Goal: Register for event/course

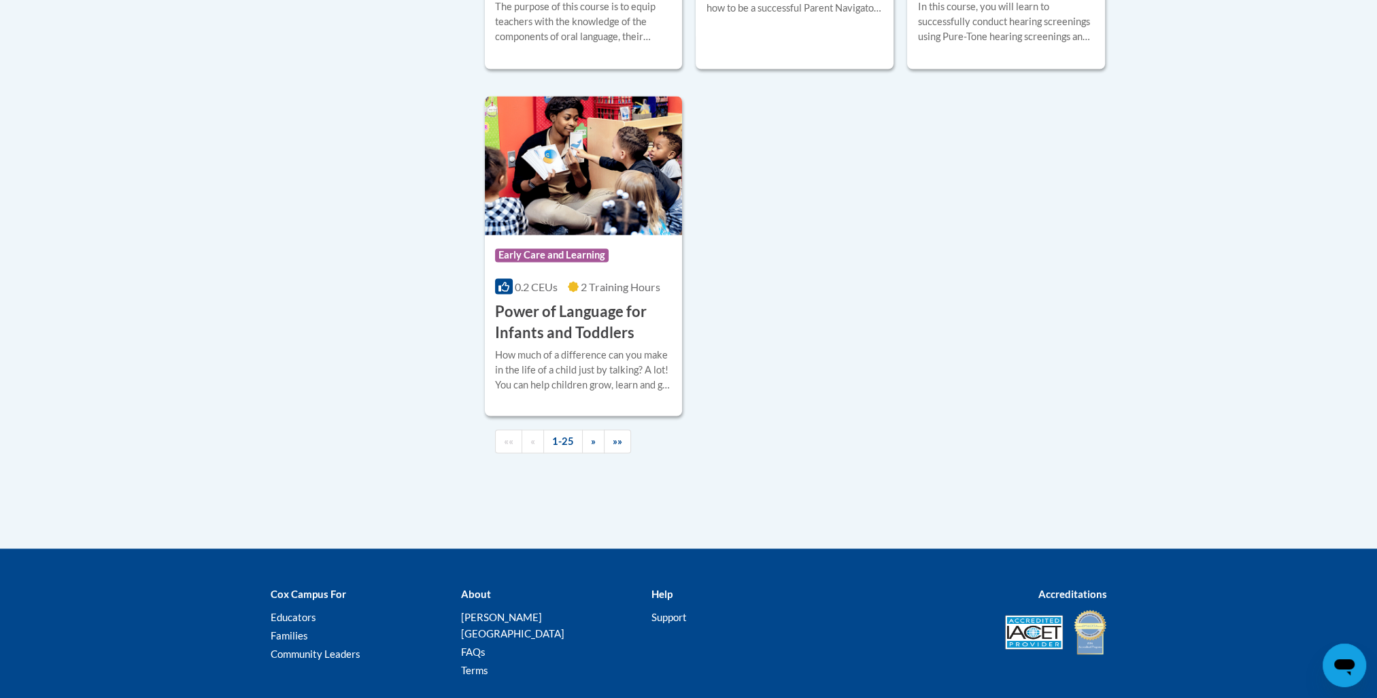
scroll to position [3196, 0]
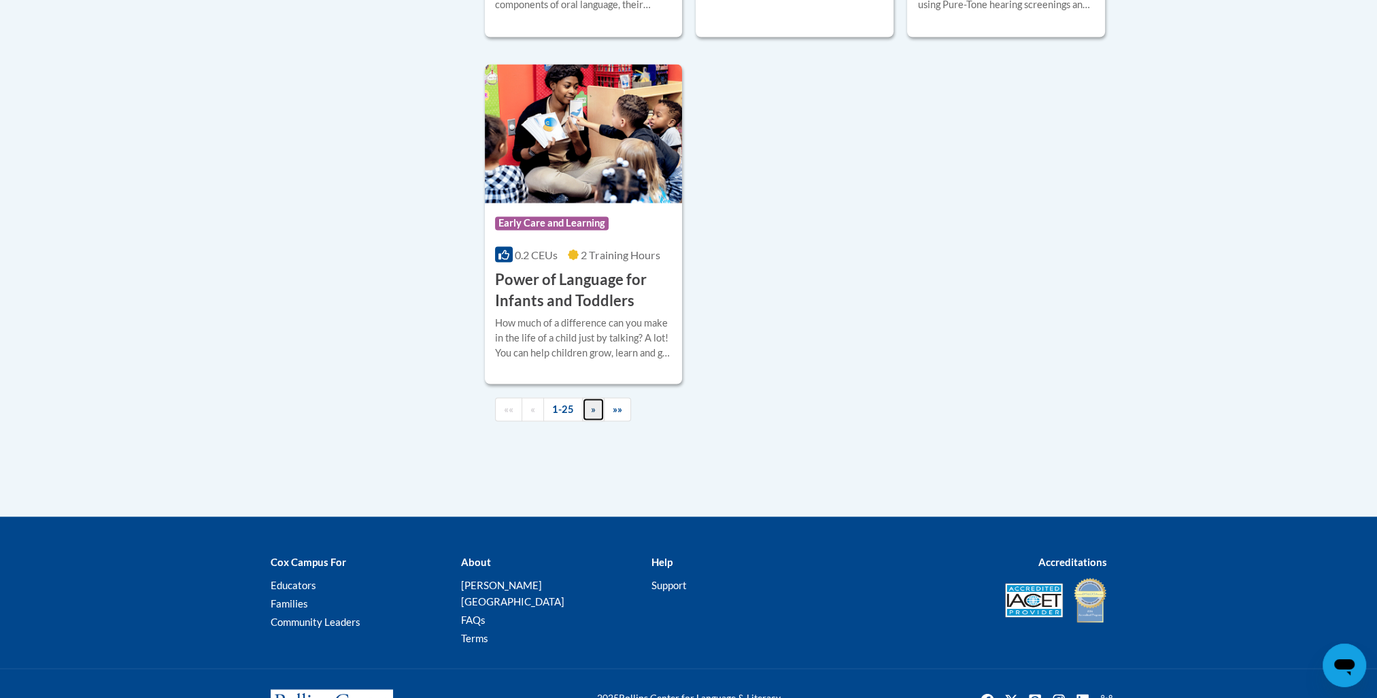
click at [591, 414] on span "»" at bounding box center [593, 409] width 5 height 12
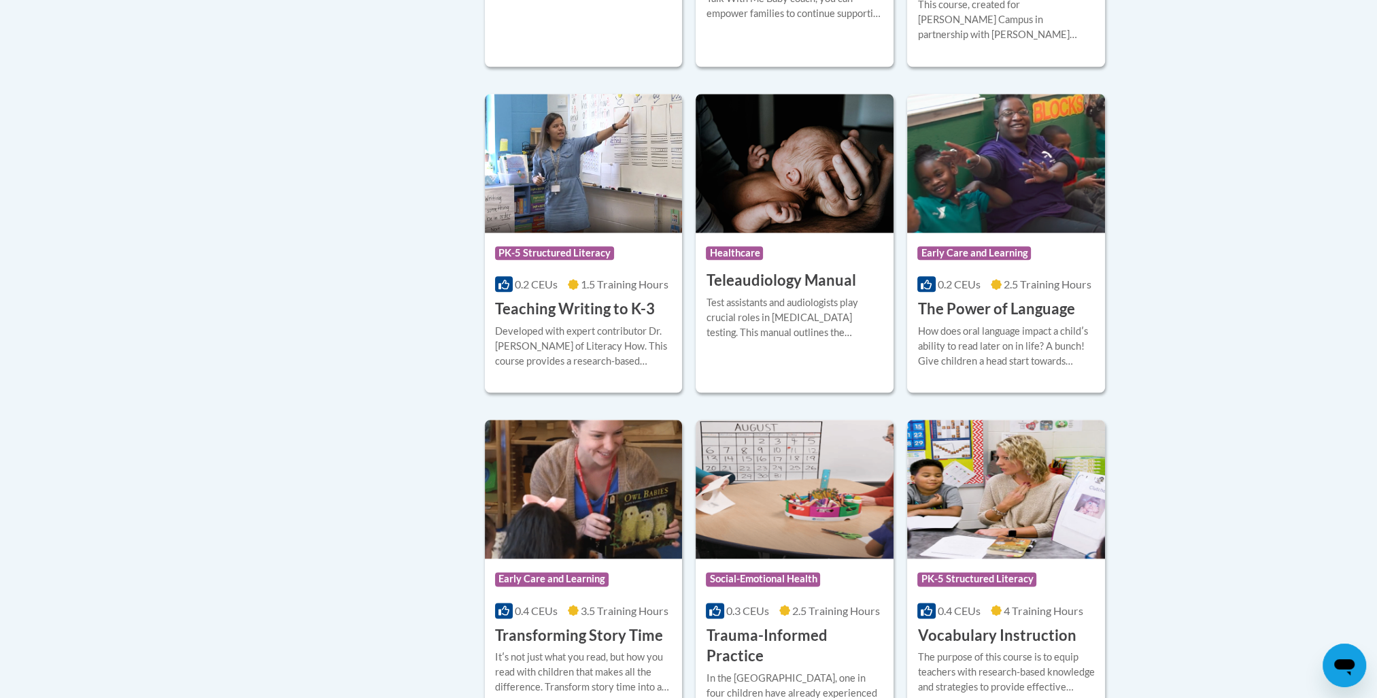
scroll to position [2015, 0]
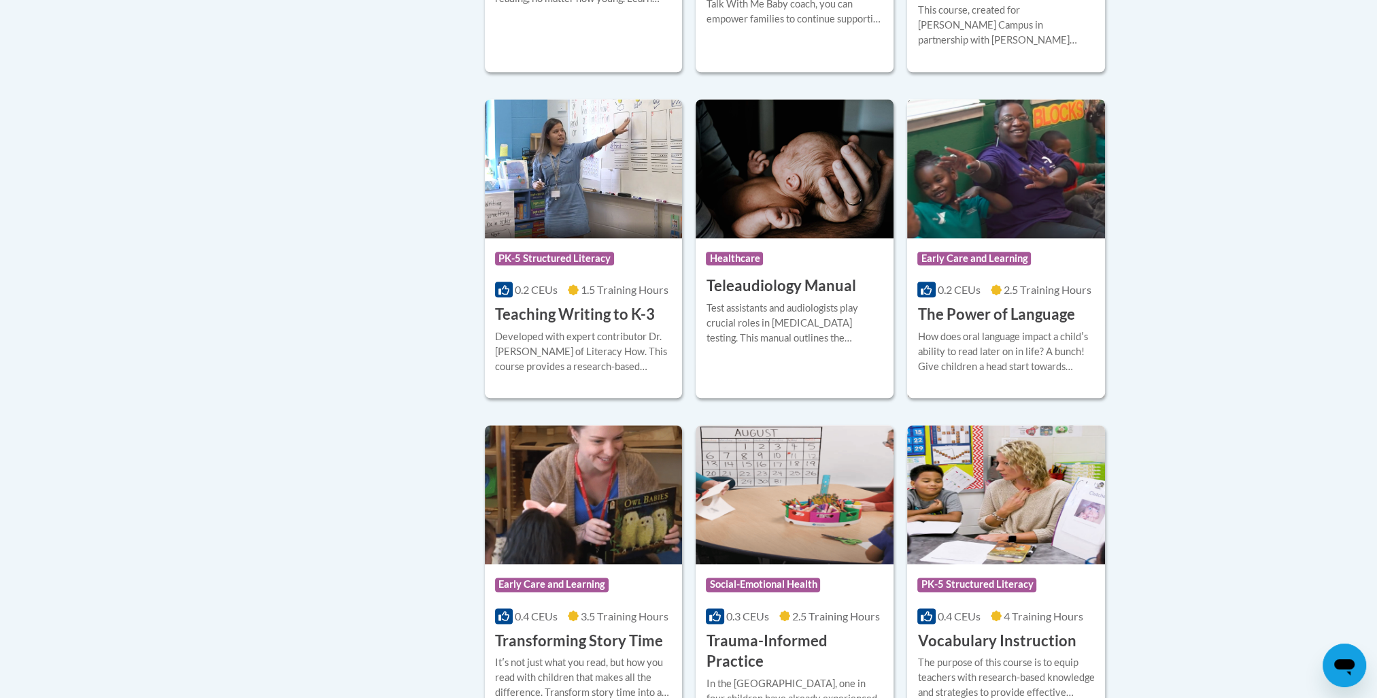
click at [1045, 171] on img at bounding box center [1006, 168] width 198 height 139
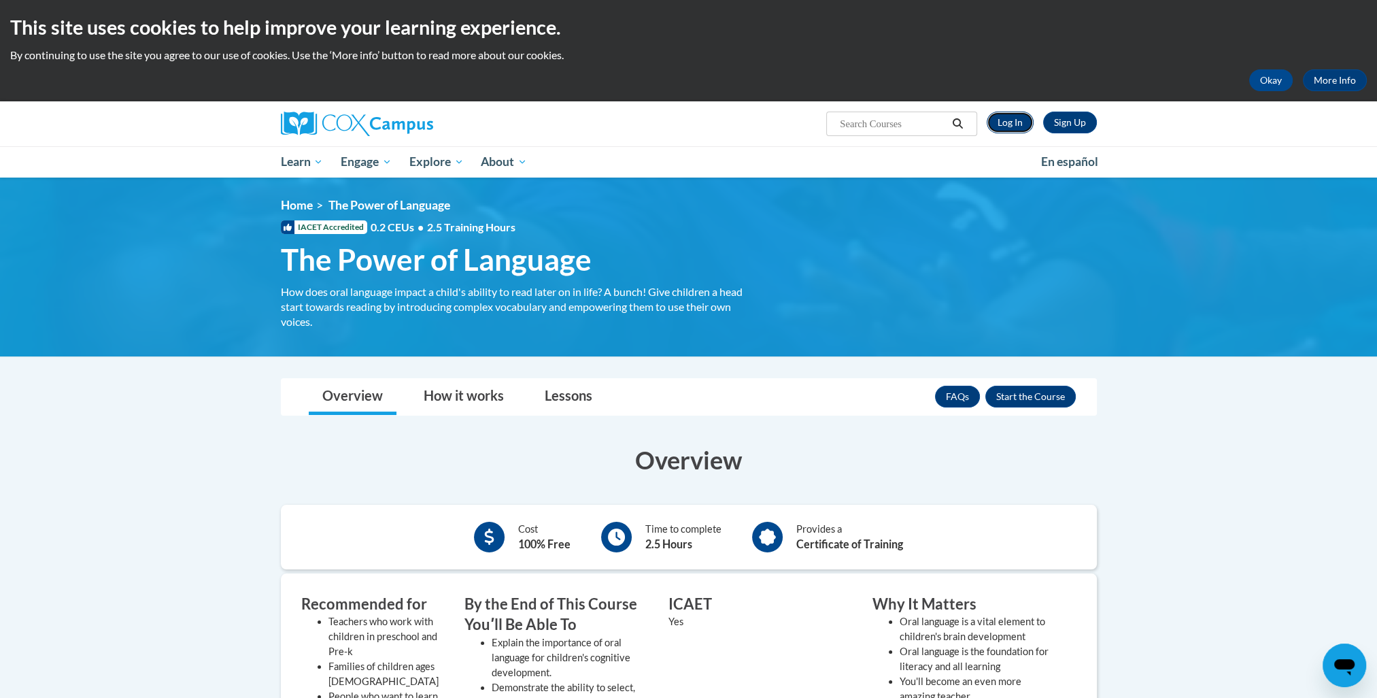
click at [1022, 124] on link "Log In" at bounding box center [1010, 123] width 47 height 22
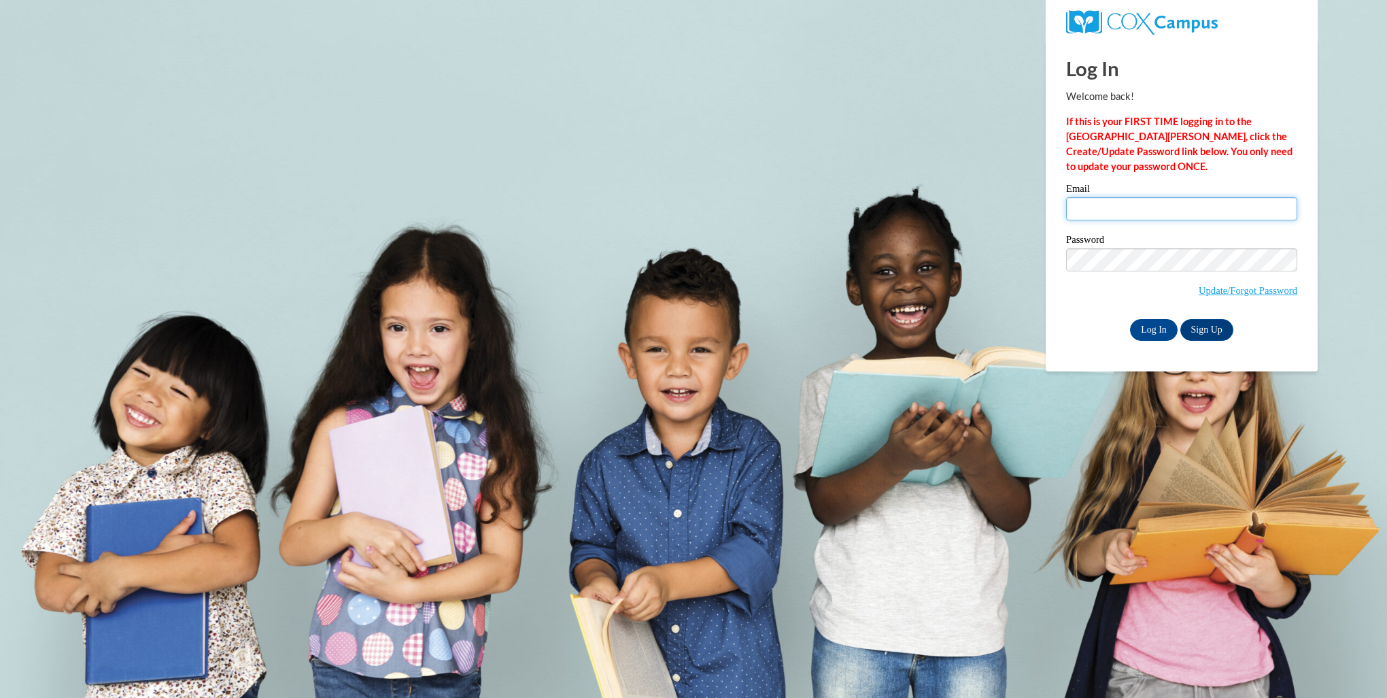
click at [1079, 212] on input "Email" at bounding box center [1181, 208] width 231 height 23
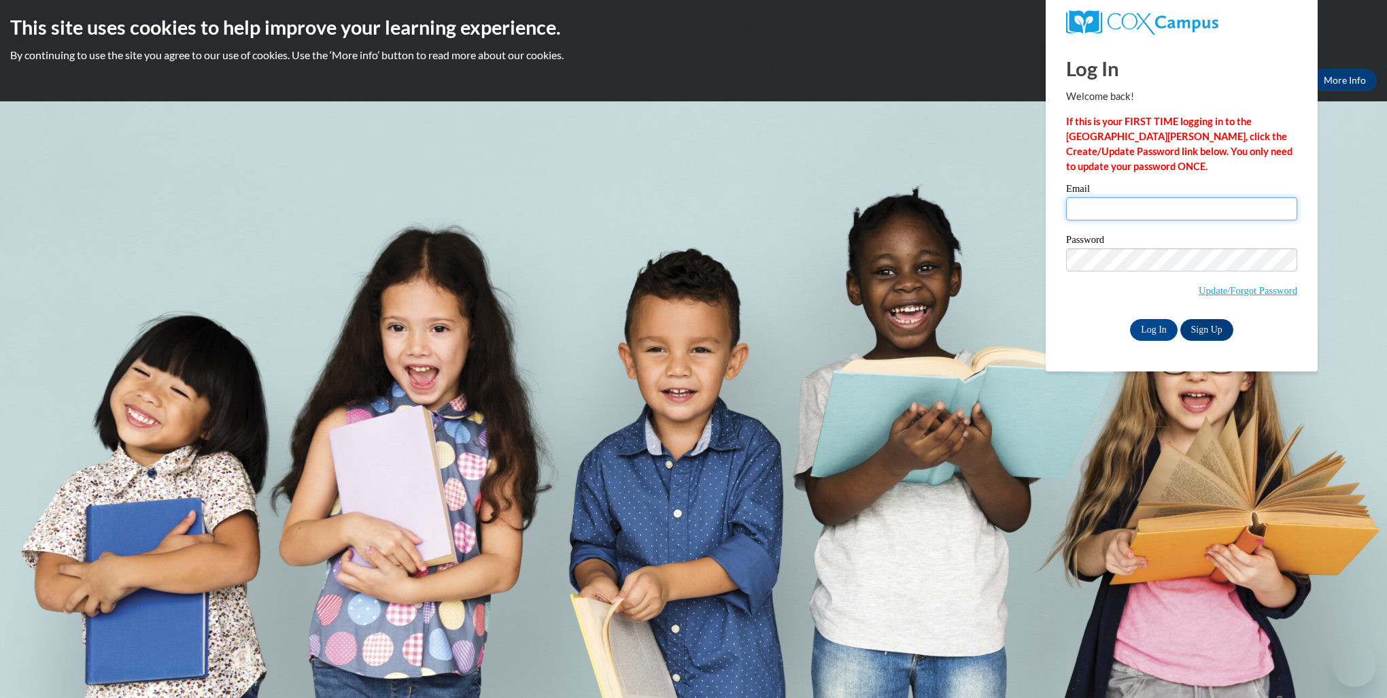
type input "along250@ivytech.edu"
click at [1159, 335] on input "Log In" at bounding box center [1154, 330] width 48 height 22
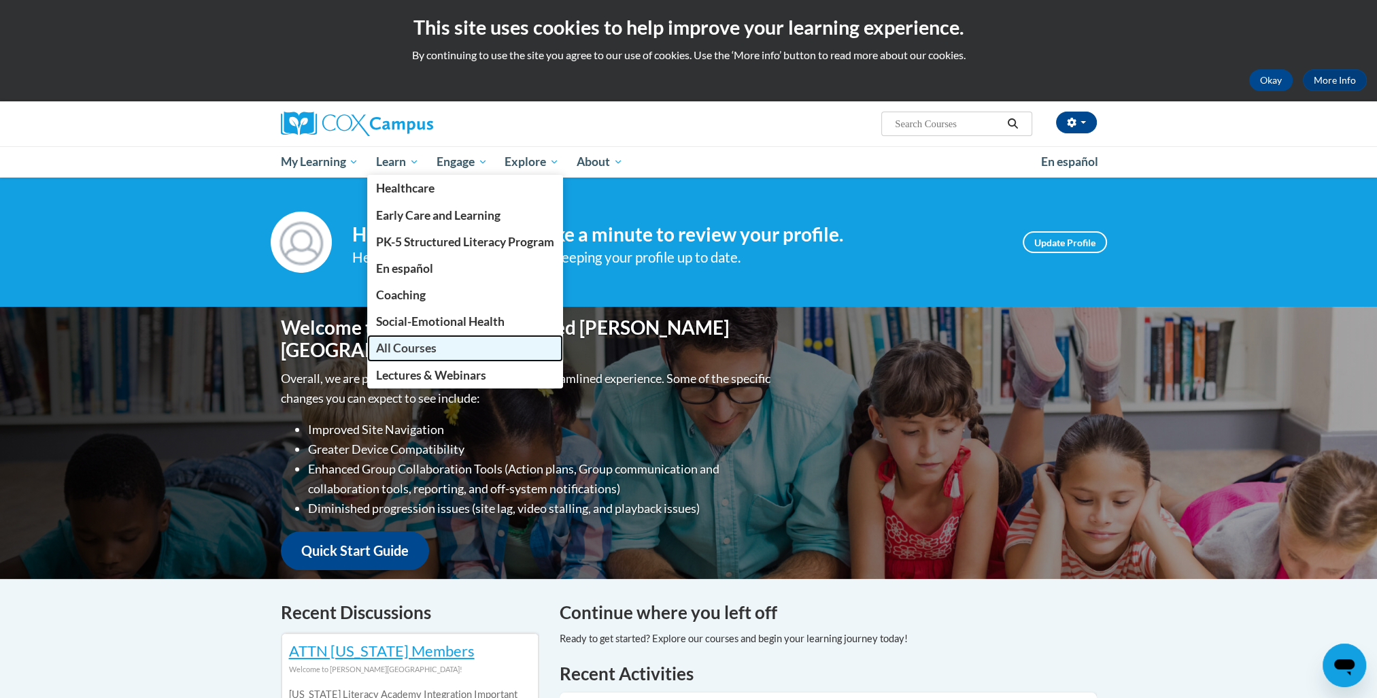
click at [424, 345] on span "All Courses" at bounding box center [406, 348] width 61 height 14
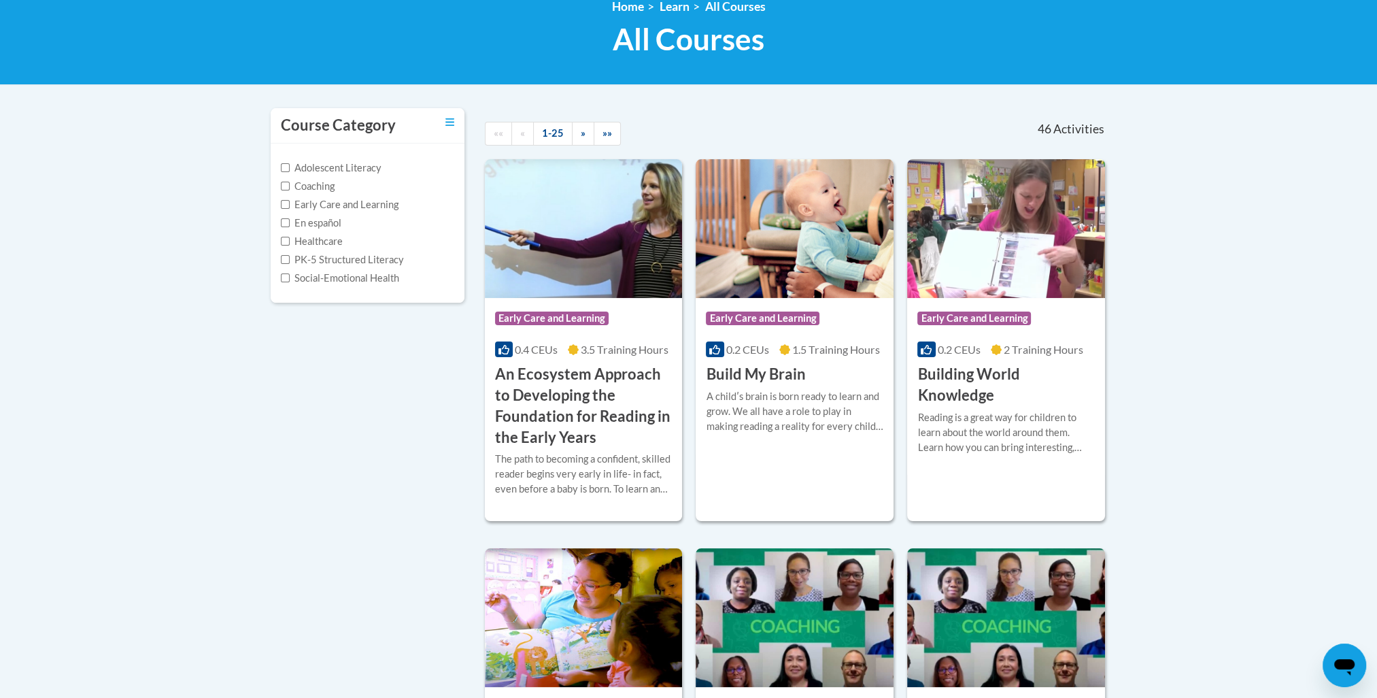
scroll to position [204, 0]
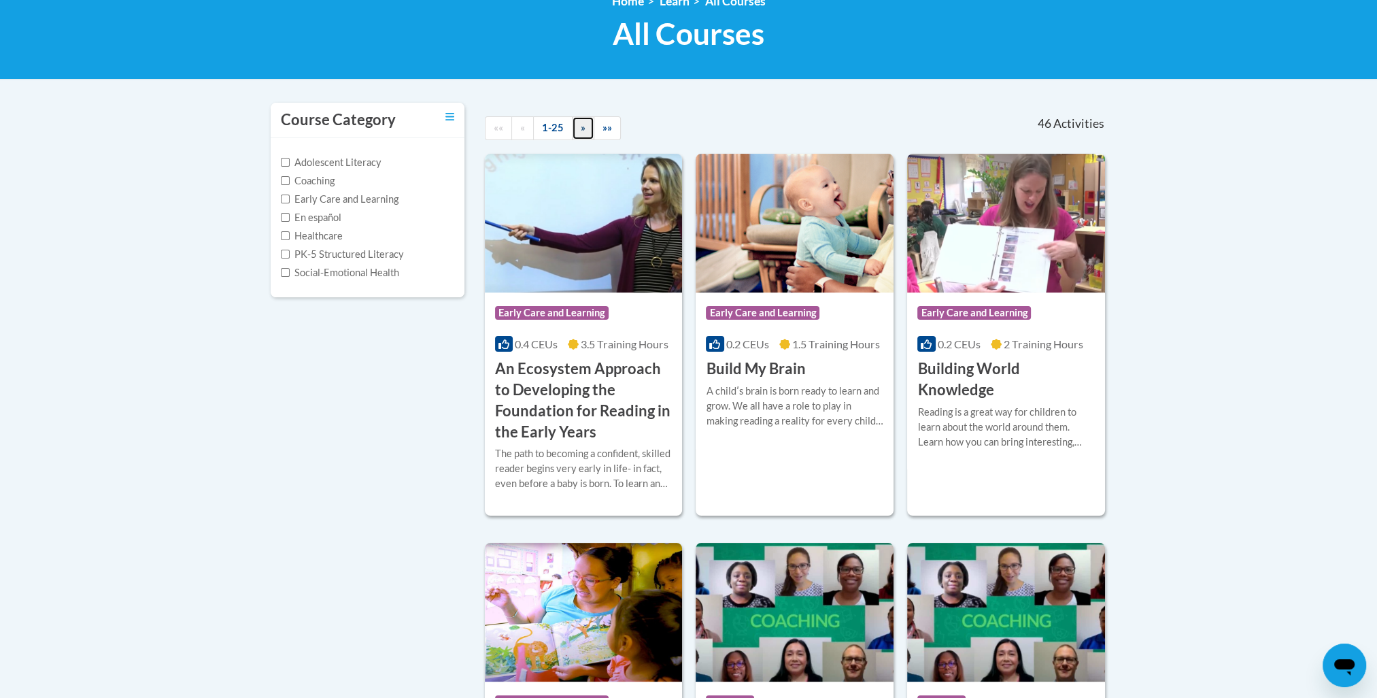
click at [581, 132] on span "»" at bounding box center [583, 128] width 5 height 12
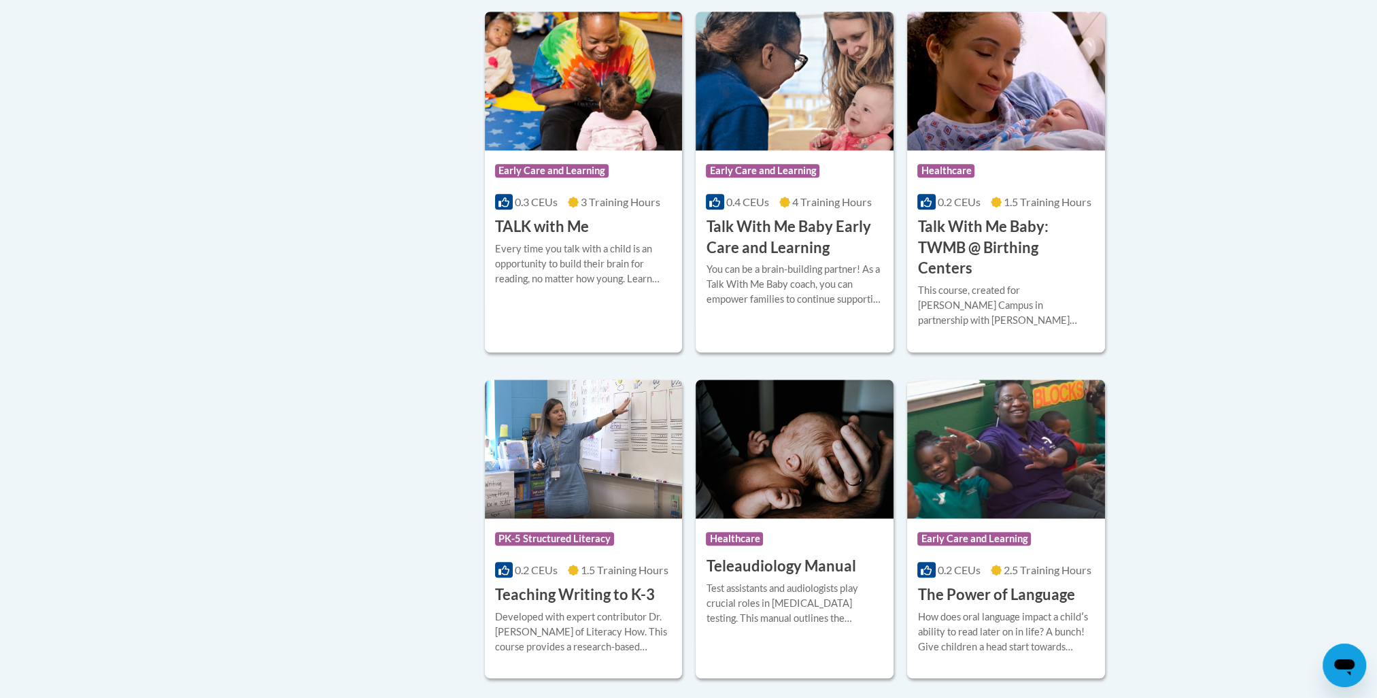
scroll to position [1836, 0]
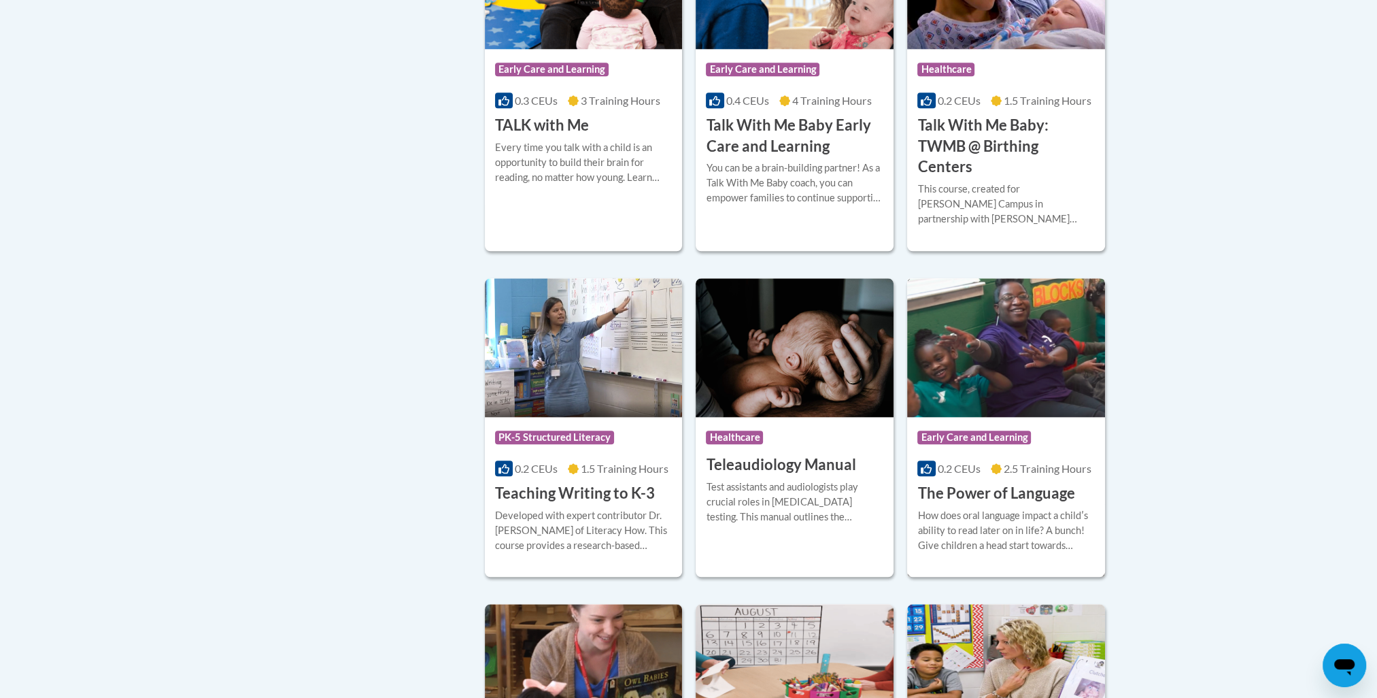
click at [1000, 357] on img at bounding box center [1006, 347] width 198 height 139
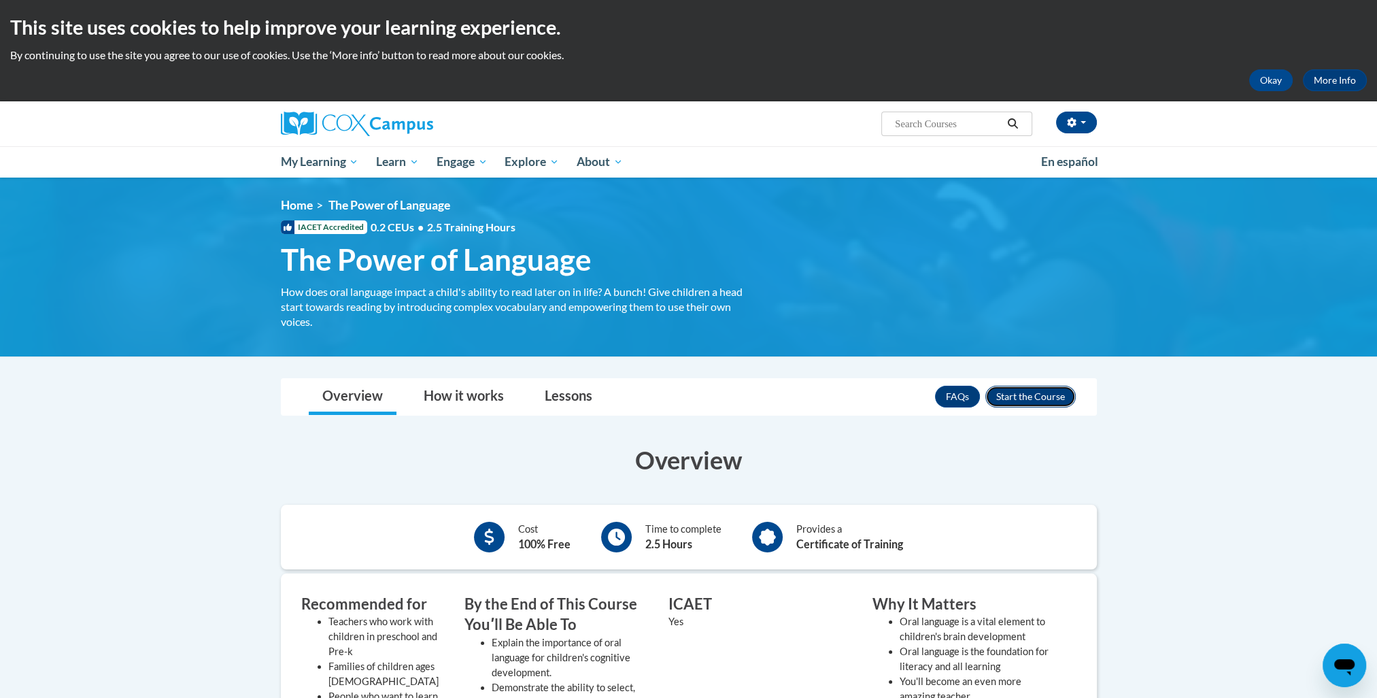
click at [1054, 396] on button "Enroll" at bounding box center [1030, 397] width 90 height 22
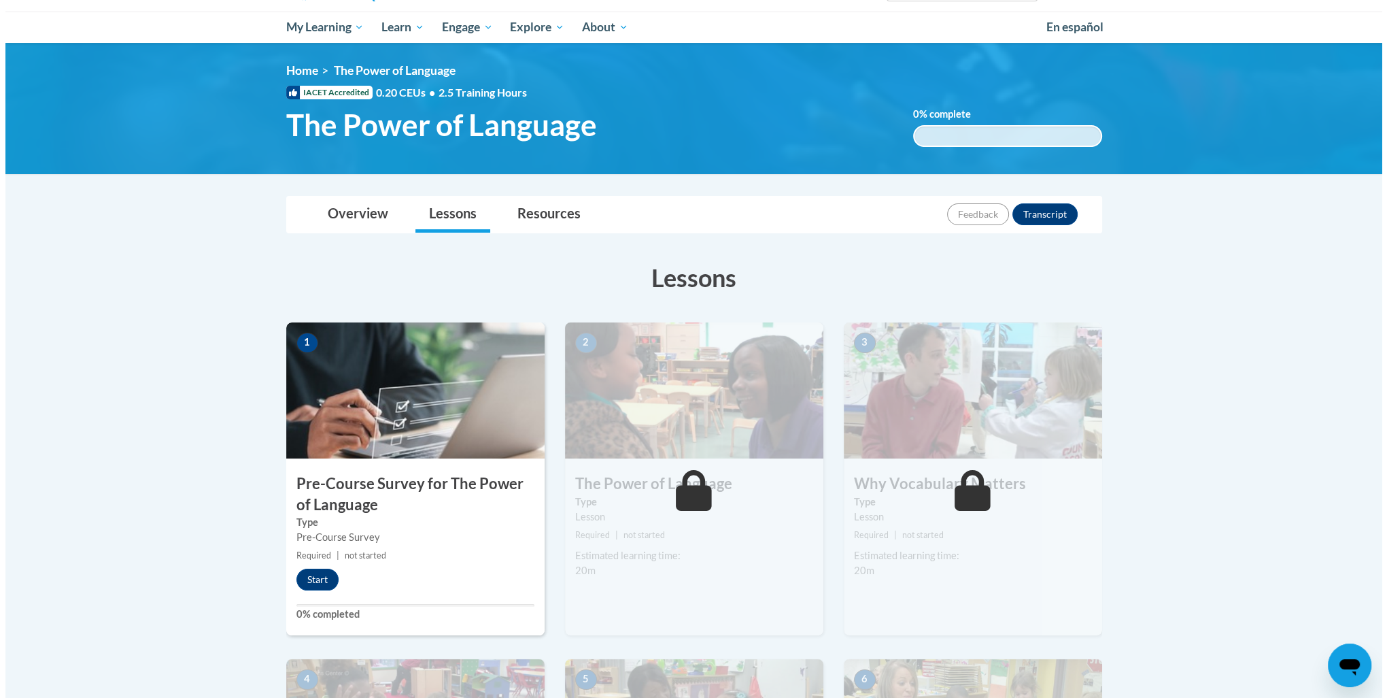
scroll to position [204, 0]
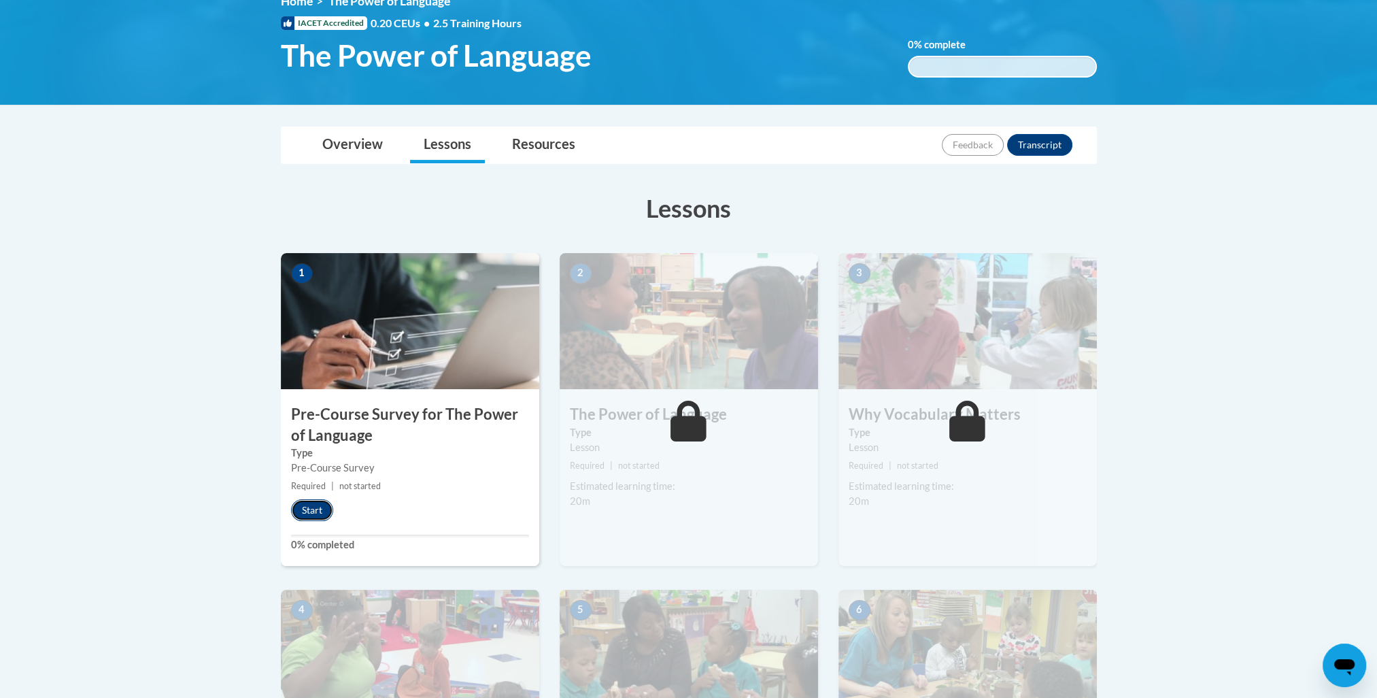
click at [304, 510] on button "Start" at bounding box center [312, 510] width 42 height 22
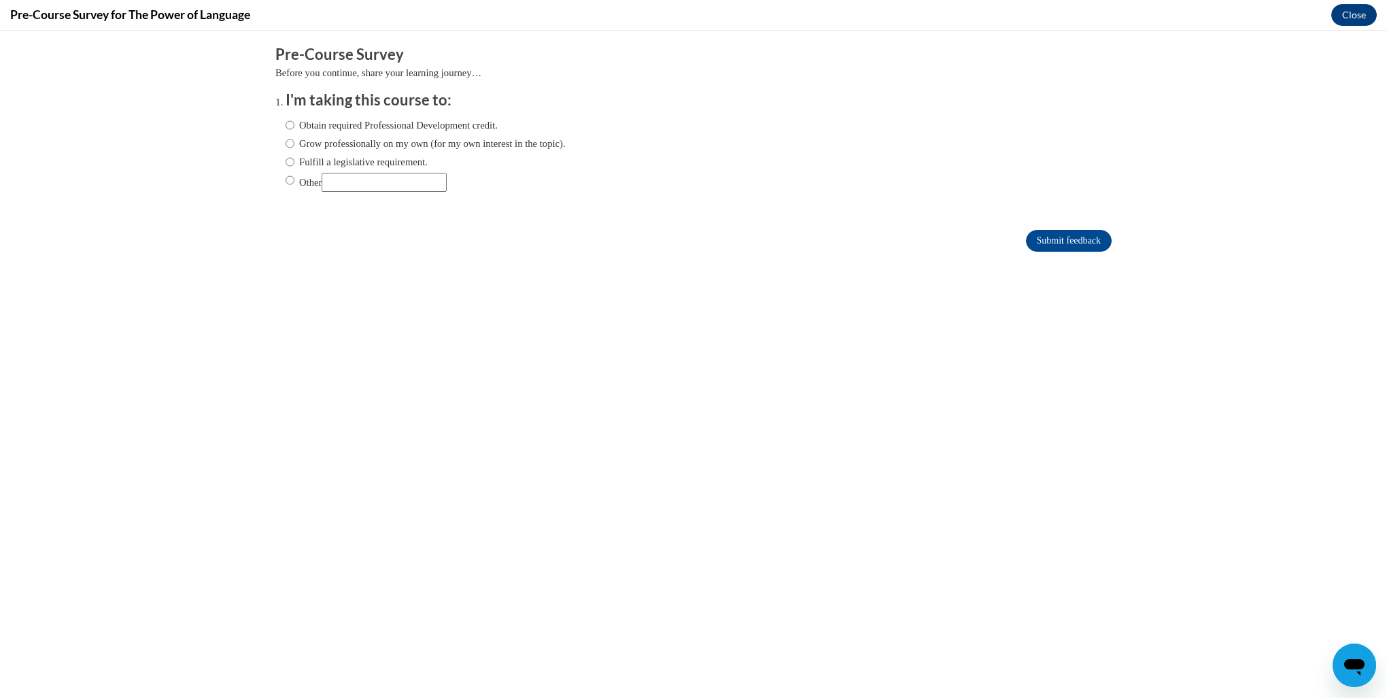
scroll to position [0, 0]
click at [463, 126] on label "Obtain required Professional Development credit." at bounding box center [392, 125] width 212 height 15
click at [294, 126] on input "Obtain required Professional Development credit." at bounding box center [290, 125] width 9 height 15
radio input "true"
click at [1062, 240] on input "Submit feedback" at bounding box center [1069, 241] width 86 height 22
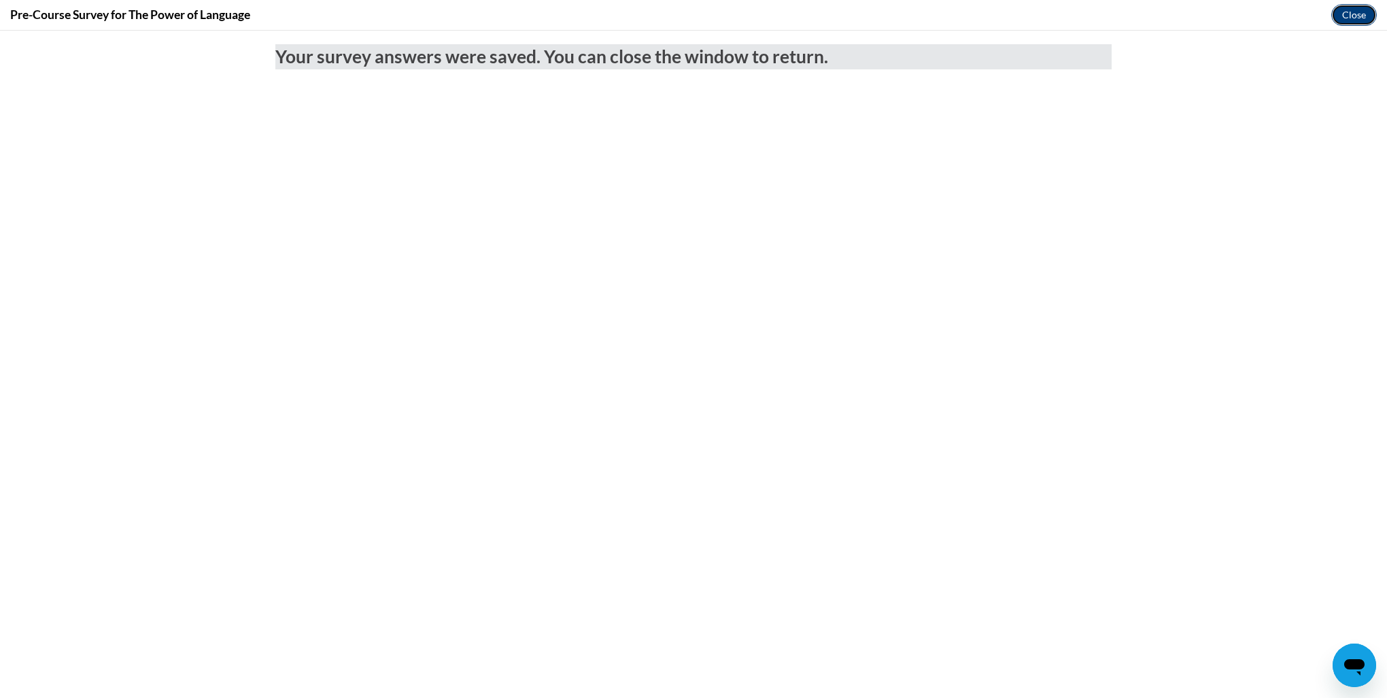
click at [1373, 18] on button "Close" at bounding box center [1355, 15] width 46 height 22
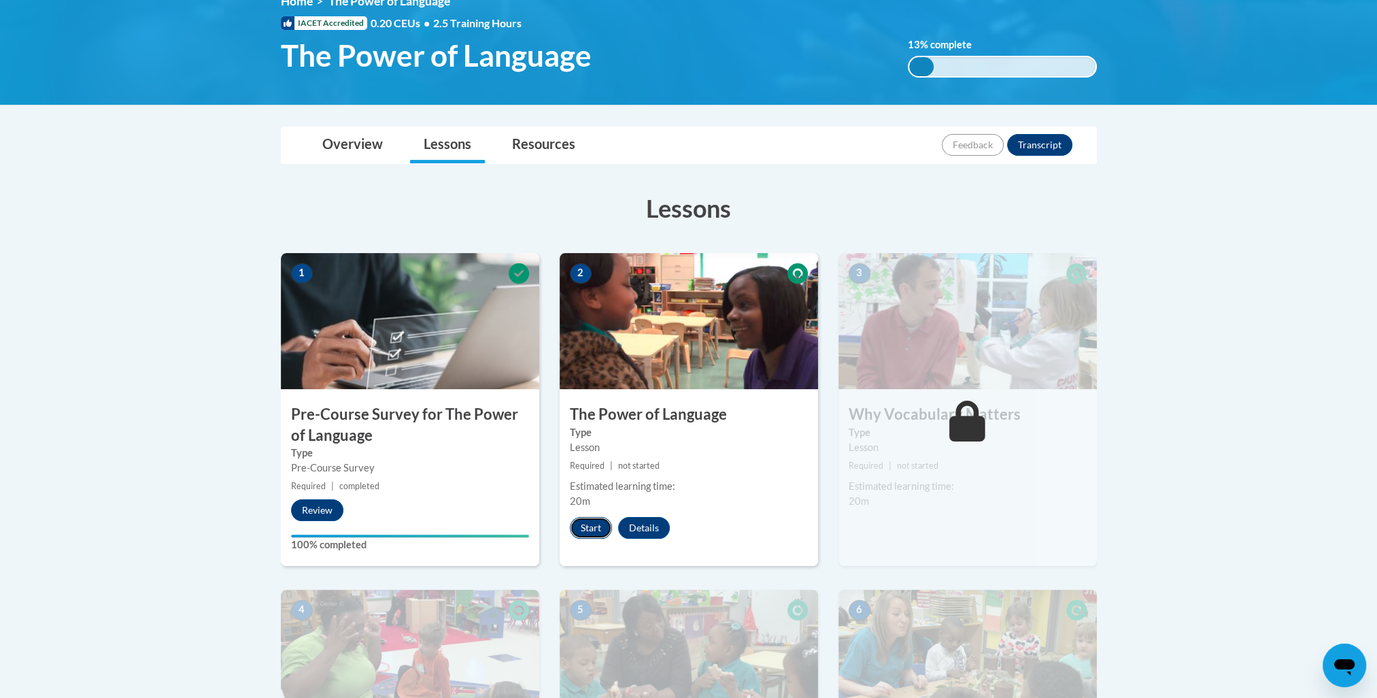
click at [592, 530] on button "Start" at bounding box center [591, 528] width 42 height 22
